Goal: Navigation & Orientation: Understand site structure

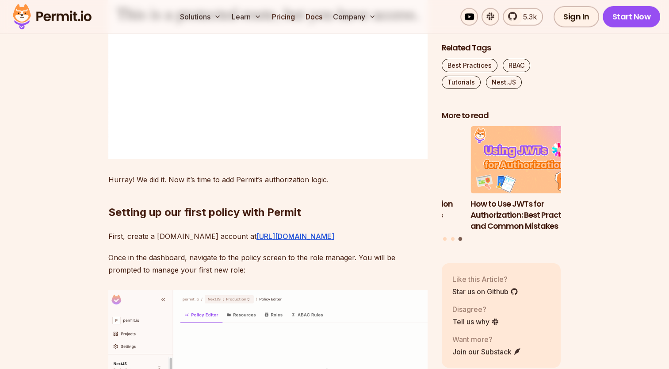
scroll to position [2650, 0]
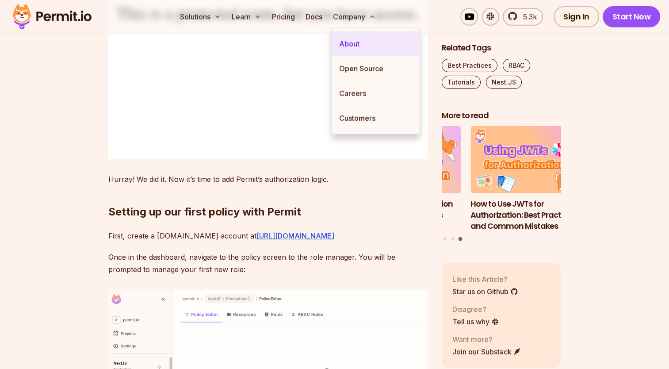
click at [352, 43] on link "About" at bounding box center [376, 43] width 88 height 25
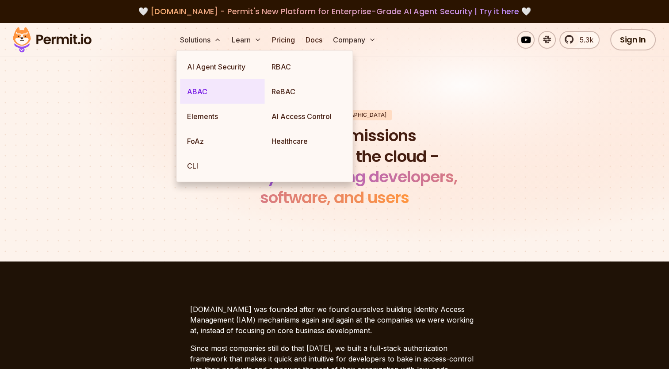
click at [207, 91] on link "ABAC" at bounding box center [222, 91] width 84 height 25
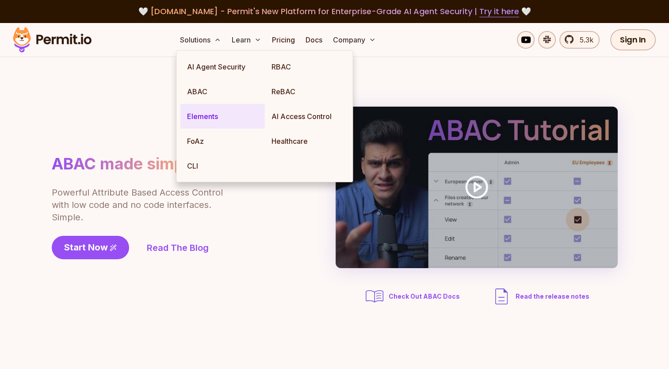
click at [203, 116] on link "Elements" at bounding box center [222, 116] width 84 height 25
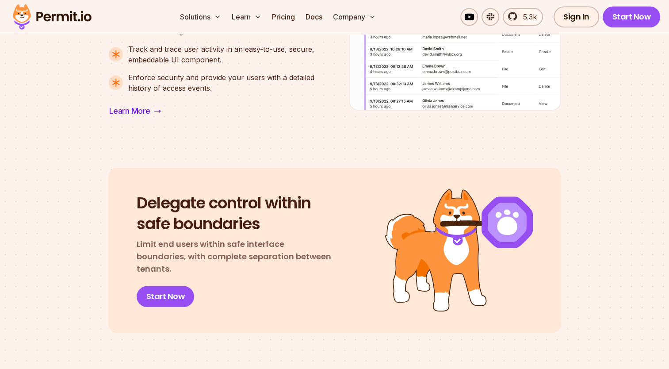
scroll to position [902, 0]
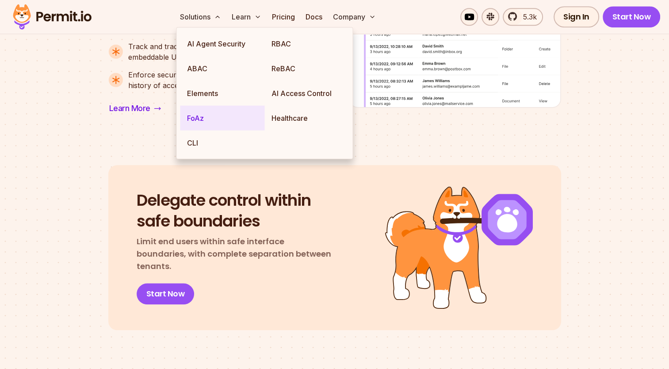
click at [202, 116] on link "FoAz" at bounding box center [222, 118] width 84 height 25
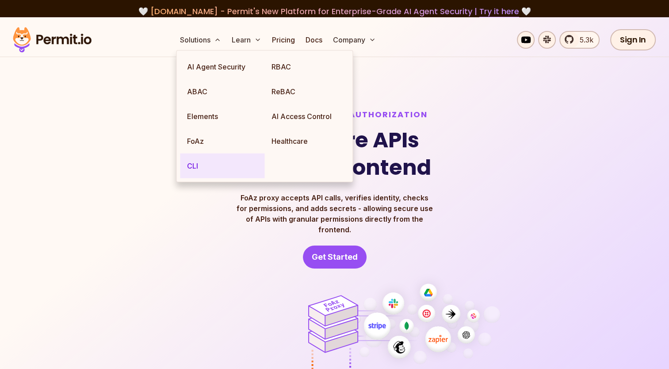
click at [193, 164] on link "CLI" at bounding box center [222, 165] width 84 height 25
